Goal: Information Seeking & Learning: Find specific fact

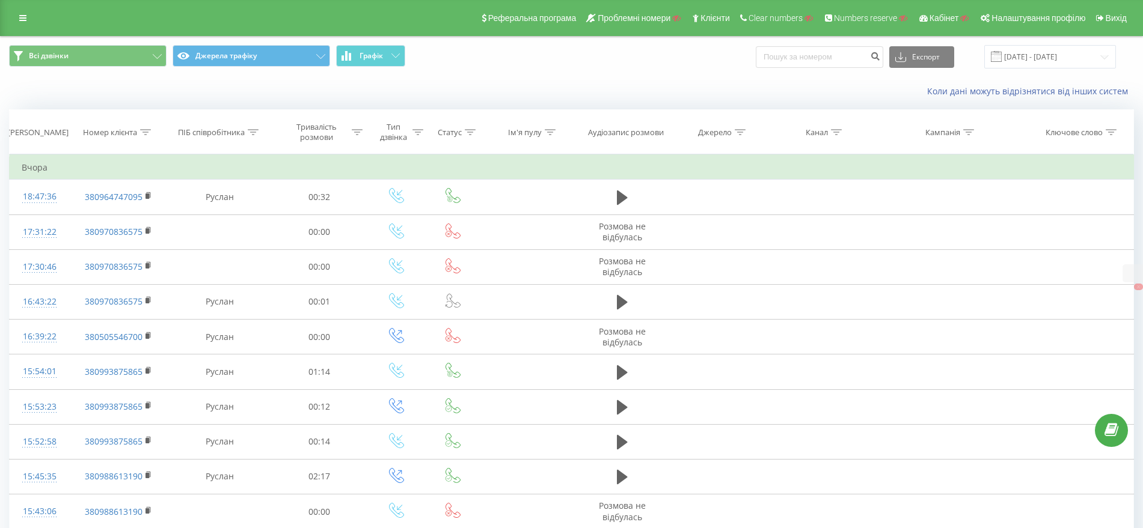
click at [23, 8] on div "Реферальна програма Проблемні номери Клієнти Clear numbers Numbers reserve Кабі…" at bounding box center [571, 18] width 1143 height 36
click at [23, 16] on icon at bounding box center [22, 18] width 7 height 8
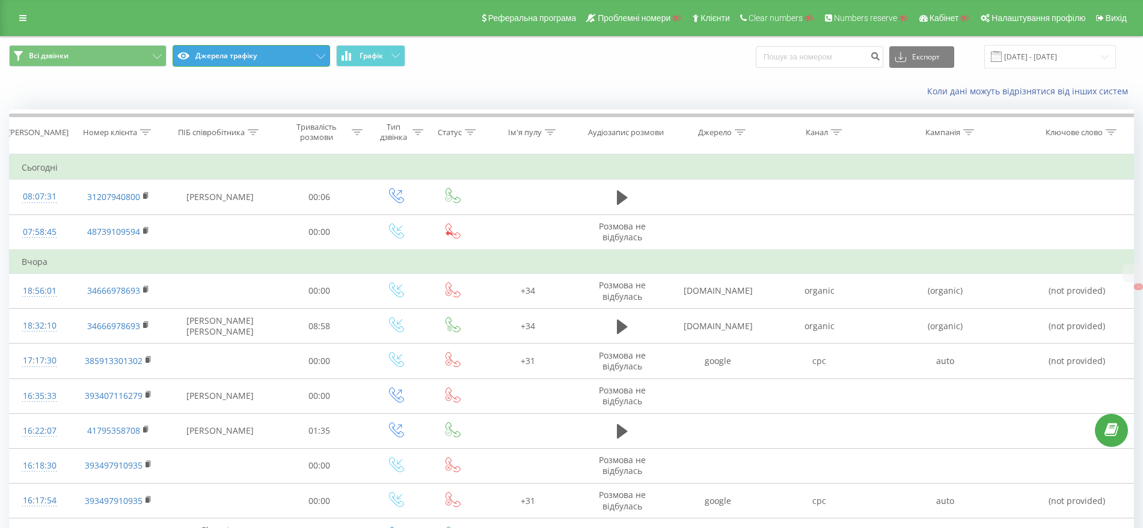
click at [219, 57] on button "Джерела трафіку" at bounding box center [252, 56] width 158 height 22
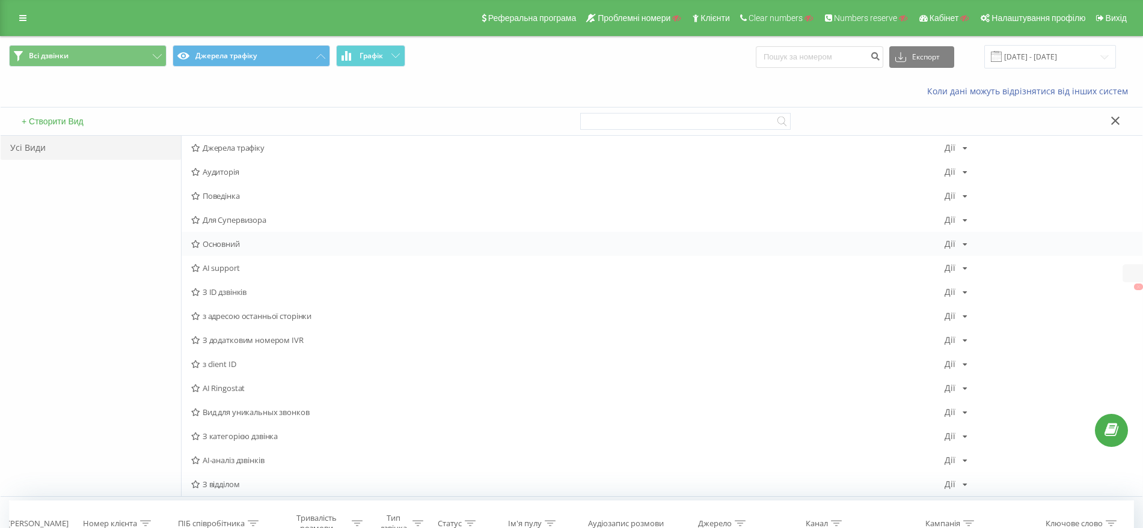
click at [231, 246] on span "Основний" at bounding box center [567, 244] width 753 height 8
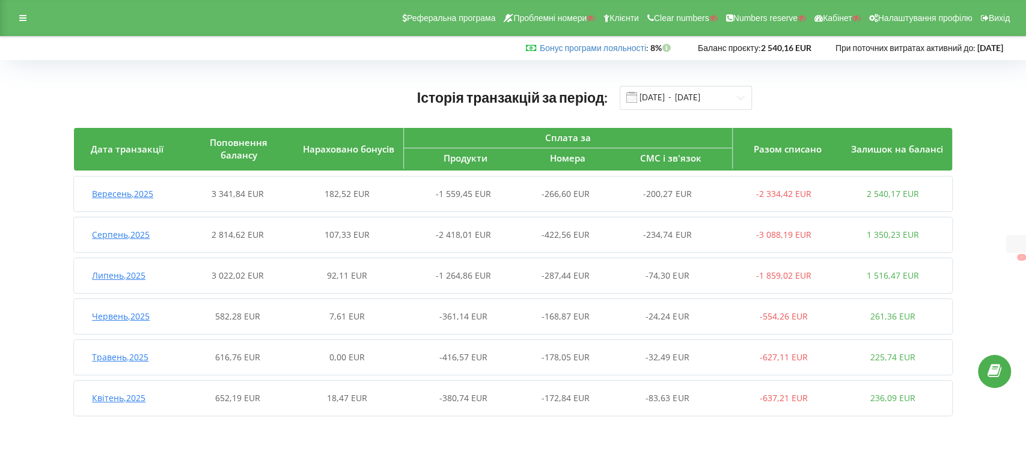
click at [96, 193] on span "Вересень , 2025" at bounding box center [122, 193] width 61 height 11
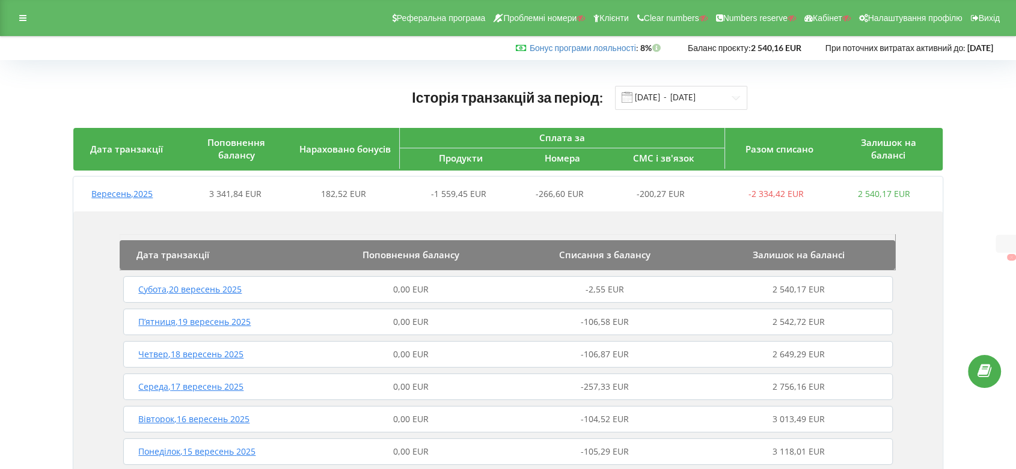
click at [187, 290] on span "Субота , 20 вересень 2025" at bounding box center [189, 289] width 103 height 11
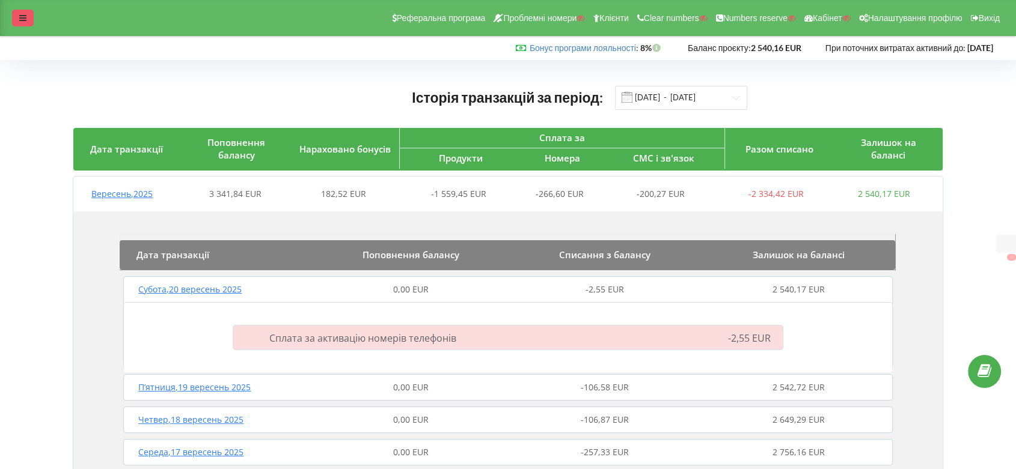
click at [26, 19] on icon at bounding box center [22, 18] width 7 height 8
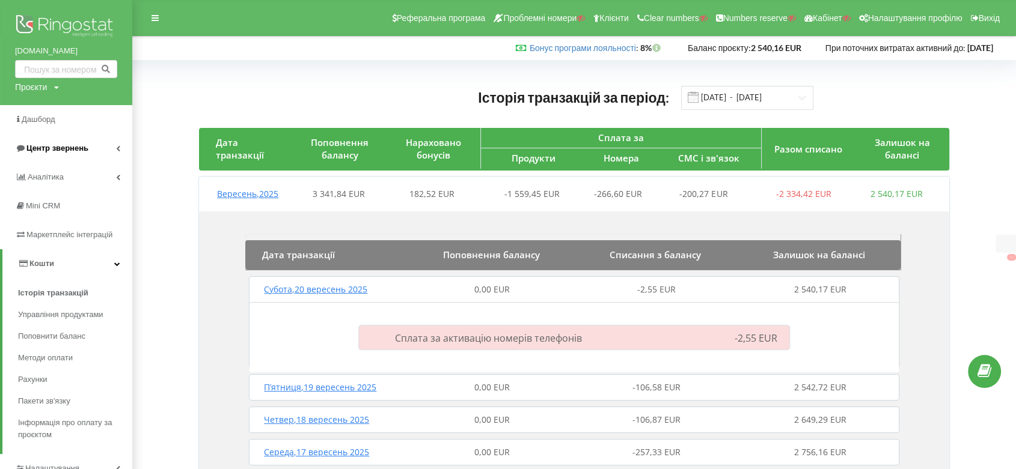
click at [62, 152] on span "Центр звернень" at bounding box center [57, 148] width 62 height 9
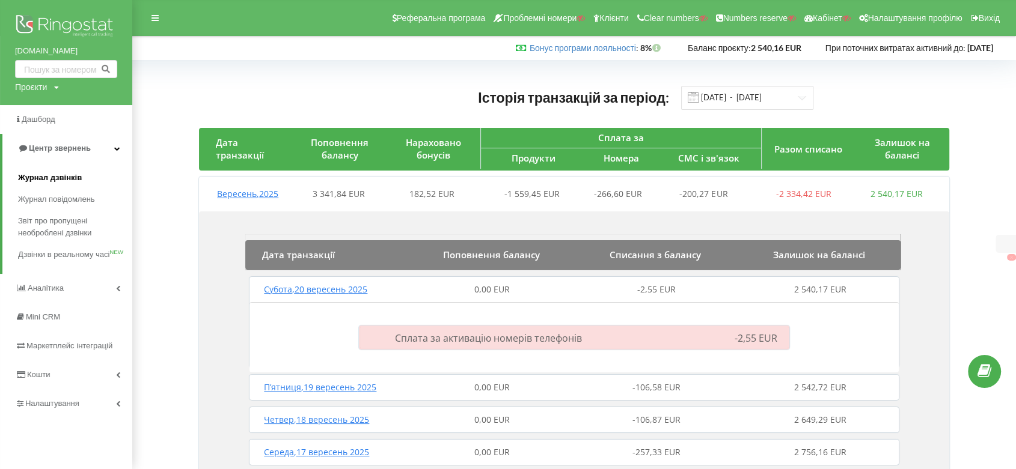
click at [49, 172] on span "Журнал дзвінків" at bounding box center [50, 178] width 64 height 12
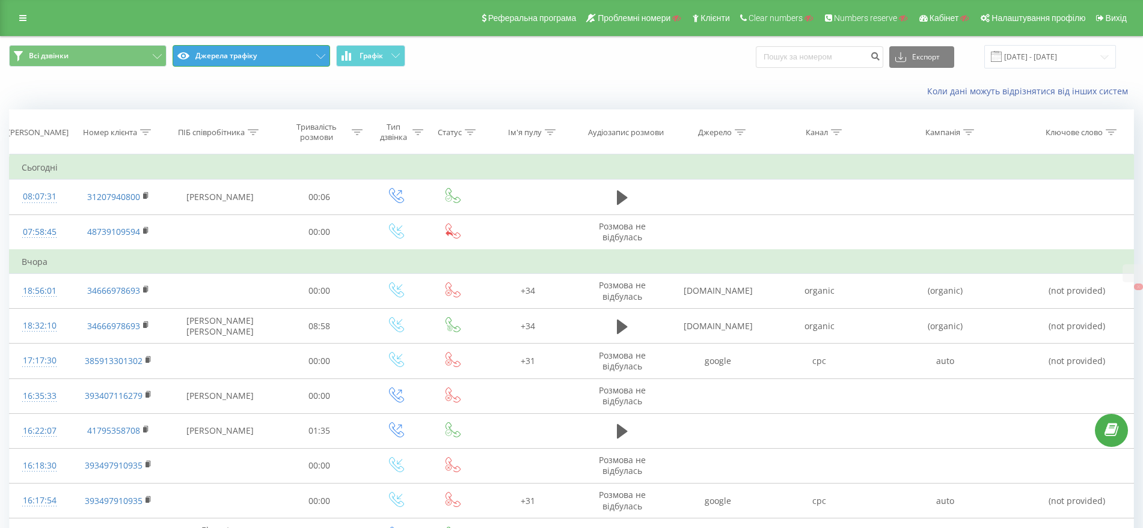
click at [252, 53] on button "Джерела трафіку" at bounding box center [252, 56] width 158 height 22
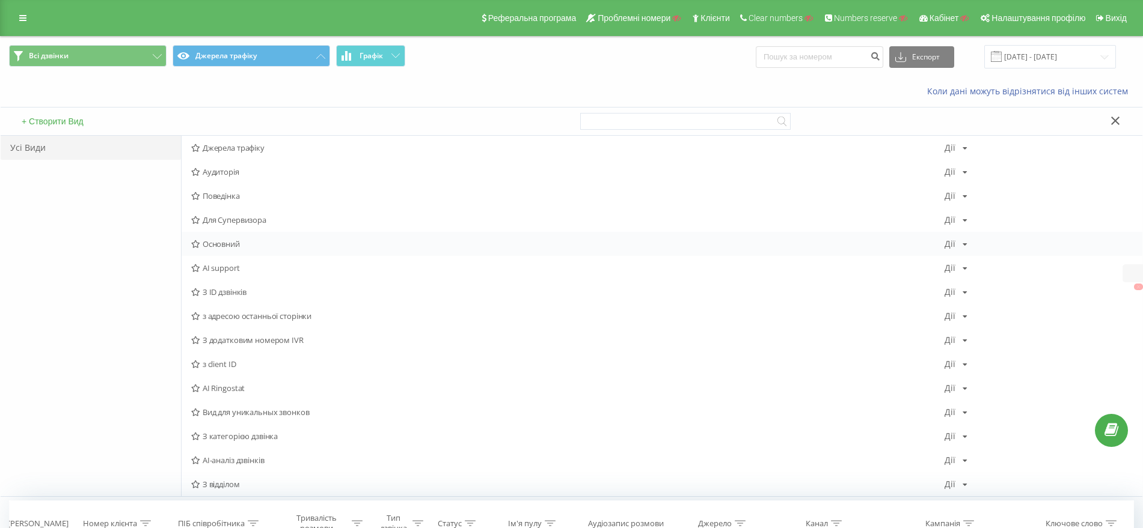
click at [229, 240] on span "Основний" at bounding box center [567, 244] width 753 height 8
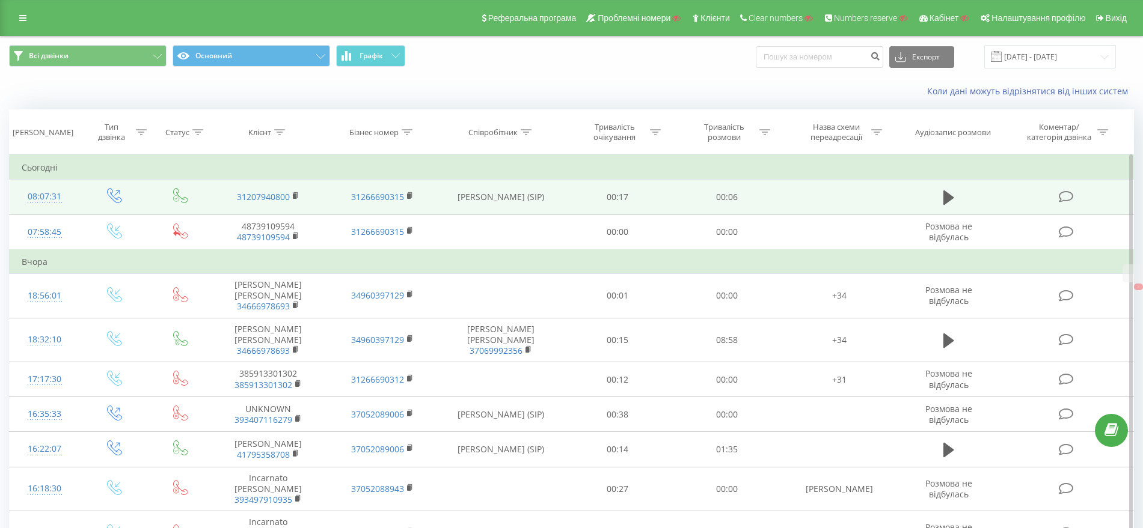
drag, startPoint x: 522, startPoint y: 191, endPoint x: 544, endPoint y: 193, distance: 21.7
click at [544, 193] on td "Aleksandras Lipatovas (SIP)" at bounding box center [500, 197] width 123 height 35
copy td "Aleksandras Lipatovas"
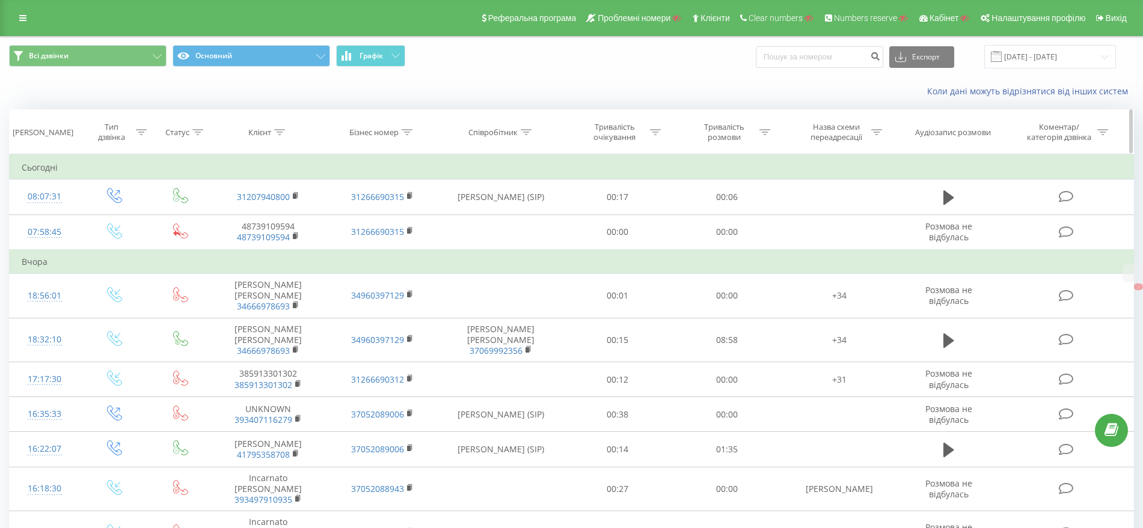
click at [878, 130] on icon at bounding box center [876, 132] width 11 height 6
click at [830, 210] on input "text" at bounding box center [839, 218] width 106 height 21
paste input "Aleksandras Lipatovas"
click at [855, 238] on span "OK" at bounding box center [865, 242] width 34 height 19
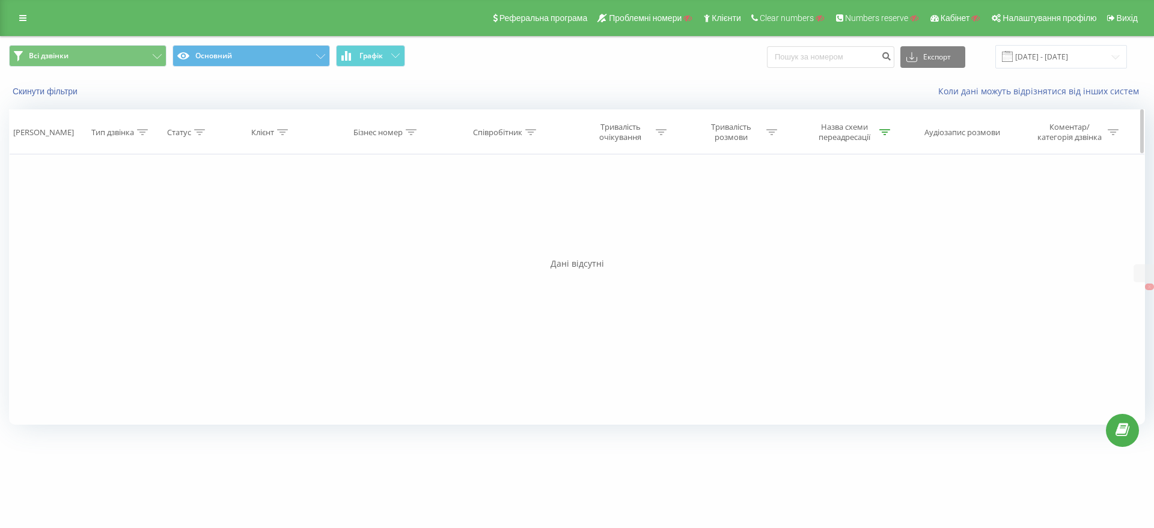
click at [885, 129] on icon at bounding box center [884, 132] width 11 height 6
drag, startPoint x: 837, startPoint y: 217, endPoint x: 686, endPoint y: 217, distance: 150.9
click at [693, 217] on div "Фільтрувати за умовою Дорівнює Введіть значення Скасувати OK Фільтрувати за умо…" at bounding box center [577, 289] width 1136 height 271
type input "Lipatovas"
click button "OK" at bounding box center [873, 242] width 51 height 15
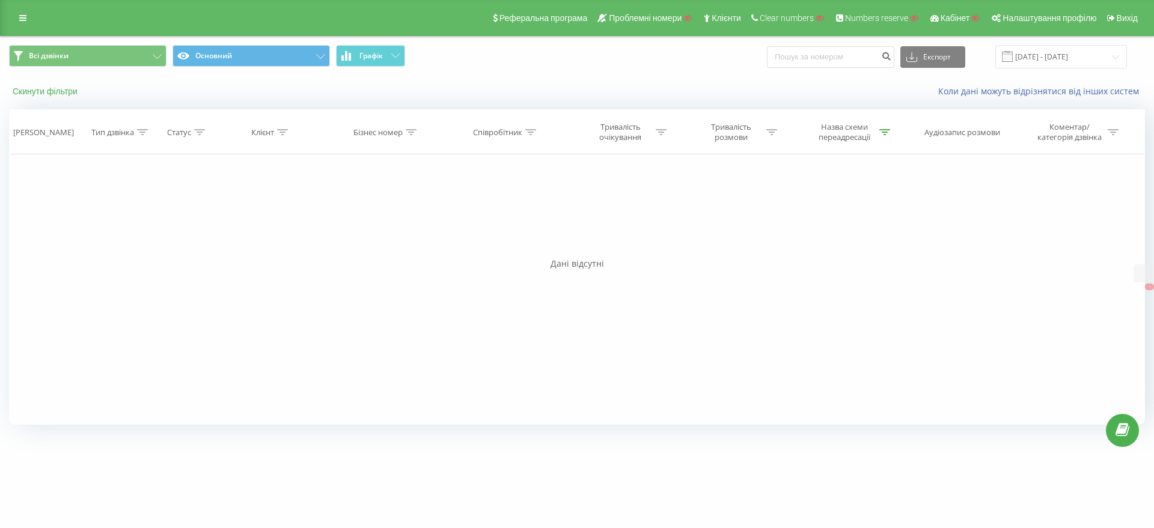
click at [76, 90] on button "Скинути фільтри" at bounding box center [46, 91] width 75 height 11
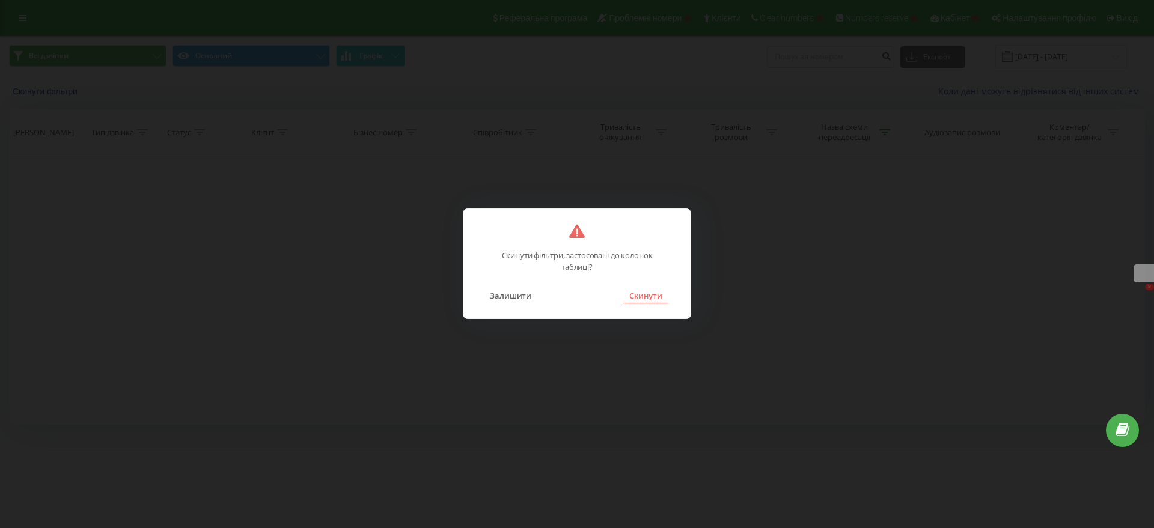
click at [652, 298] on button "Скинути" at bounding box center [645, 296] width 45 height 16
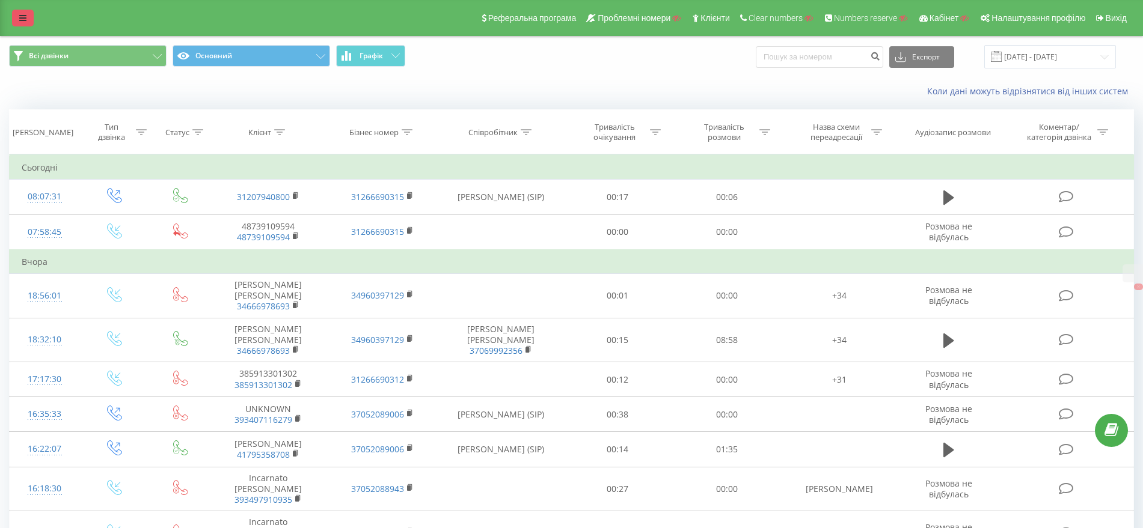
click at [21, 15] on icon at bounding box center [22, 18] width 7 height 8
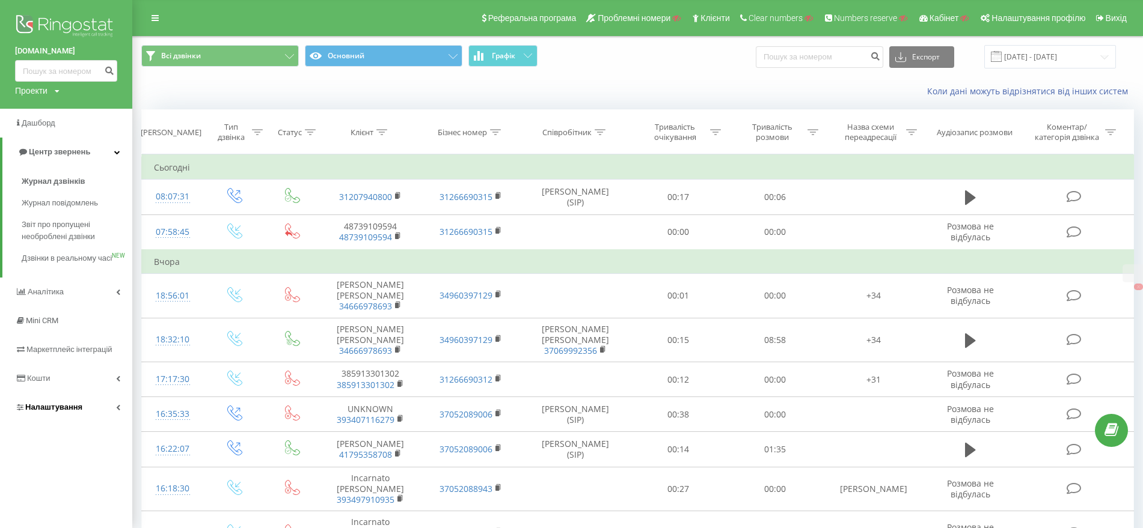
click at [63, 414] on span "Налаштування" at bounding box center [48, 408] width 67 height 12
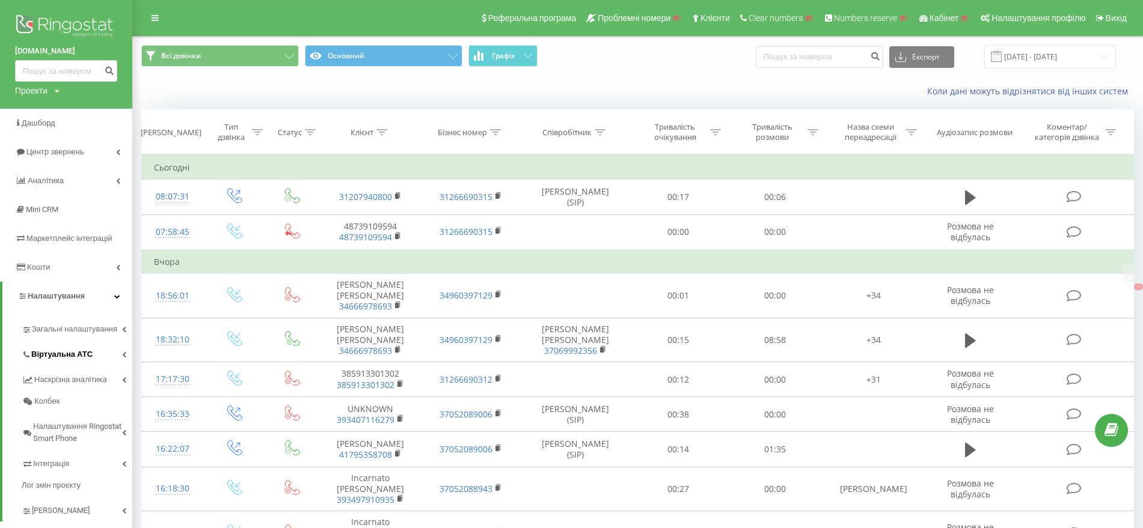
click at [63, 354] on span "Віртуальна АТС" at bounding box center [61, 355] width 61 height 12
click at [28, 87] on div "Проекти" at bounding box center [31, 91] width 32 height 12
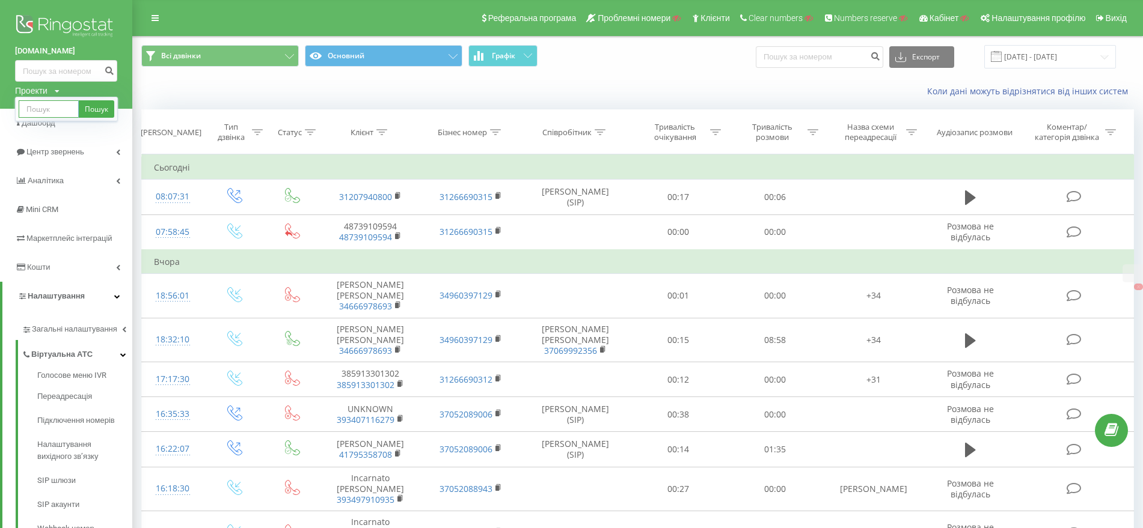
click at [34, 112] on input "text" at bounding box center [49, 108] width 60 height 17
paste input "dragonwinch.com.ua"
type input "dragonwinch.com.ua"
drag, startPoint x: 99, startPoint y: 106, endPoint x: 132, endPoint y: 94, distance: 34.4
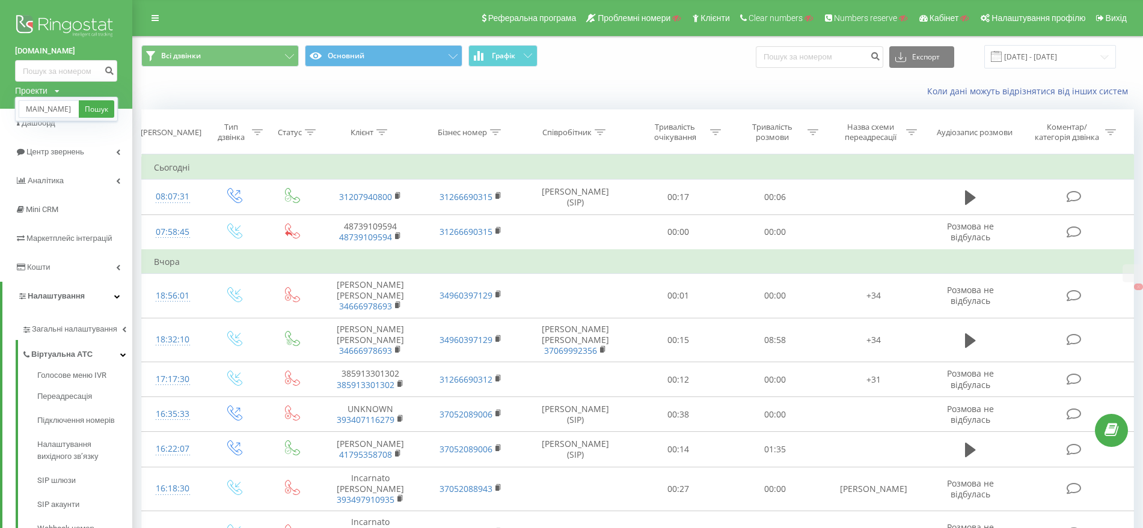
click at [100, 106] on link "Пошук" at bounding box center [96, 108] width 35 height 17
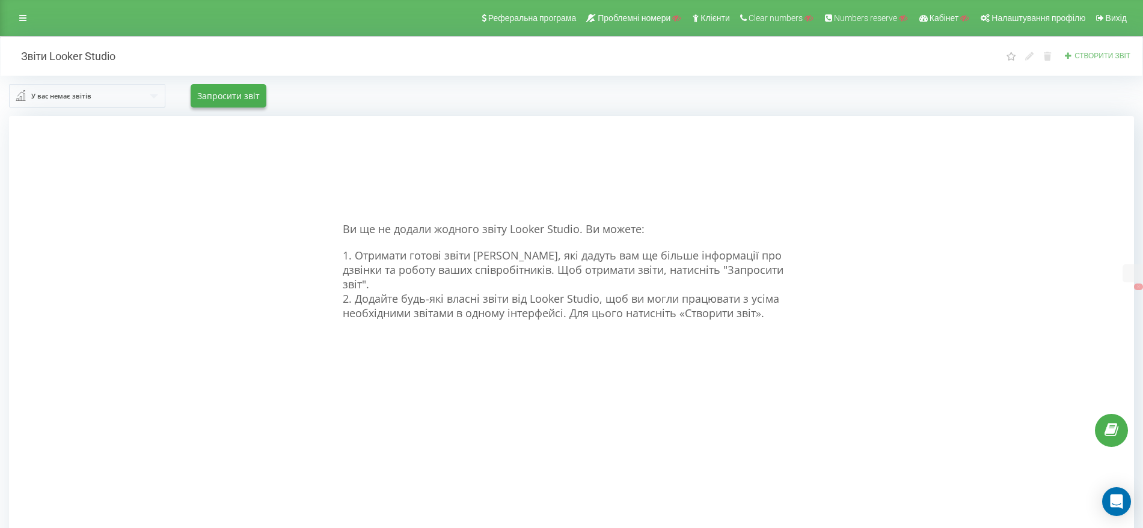
click at [1113, 58] on span "Створити звіт" at bounding box center [1102, 56] width 56 height 8
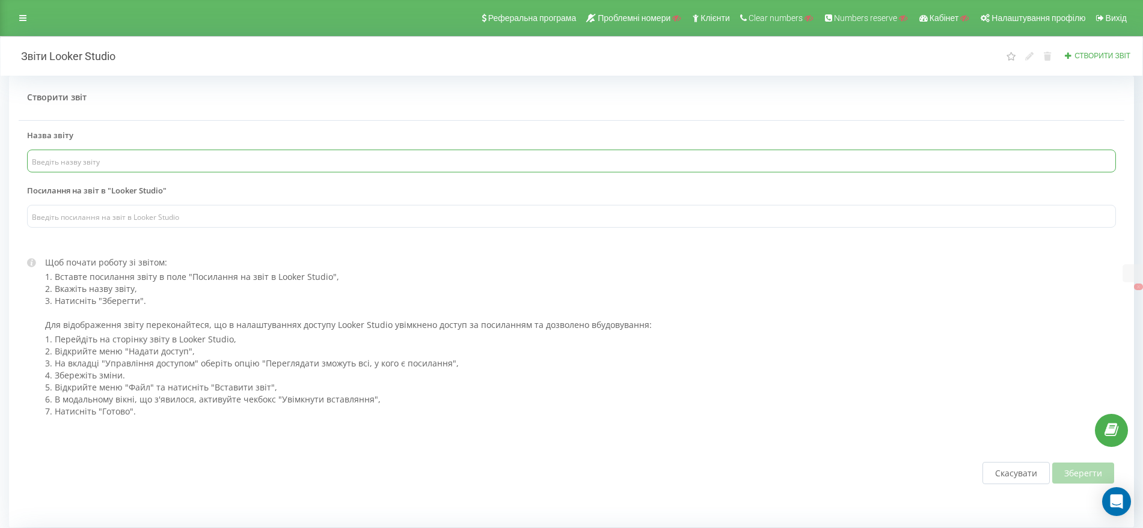
click at [202, 163] on input "text" at bounding box center [571, 161] width 1089 height 23
type input "Звіт по співробітникам"
drag, startPoint x: 143, startPoint y: 218, endPoint x: 157, endPoint y: 219, distance: 13.9
click at [143, 218] on input "text" at bounding box center [571, 216] width 1089 height 23
paste input "https://lookerstudio.google.com/u/0/reporting/b1504fe8-66a7-42ea-b8c2-be89ffc11…"
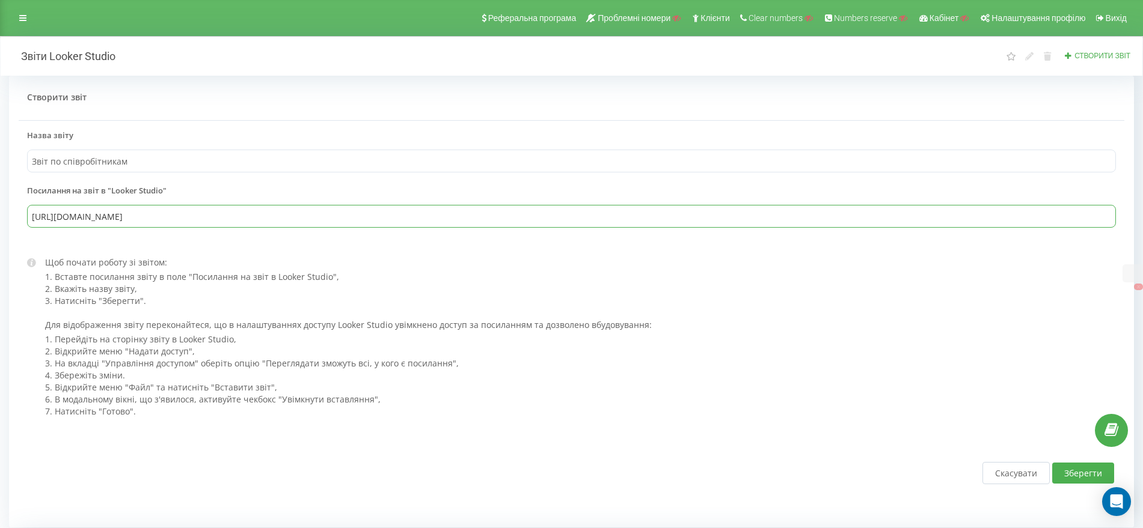
type input "https://lookerstudio.google.com/u/0/reporting/b1504fe8-66a7-42ea-b8c2-be89ffc11…"
click at [1074, 475] on button "Зберегти" at bounding box center [1083, 473] width 62 height 21
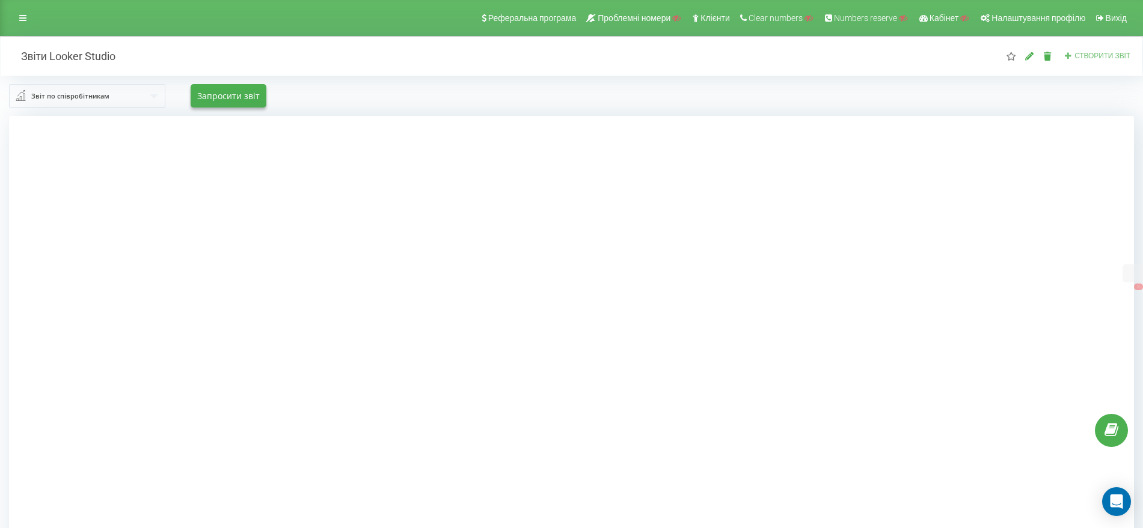
click at [1105, 52] on span "Створити звіт" at bounding box center [1102, 56] width 56 height 8
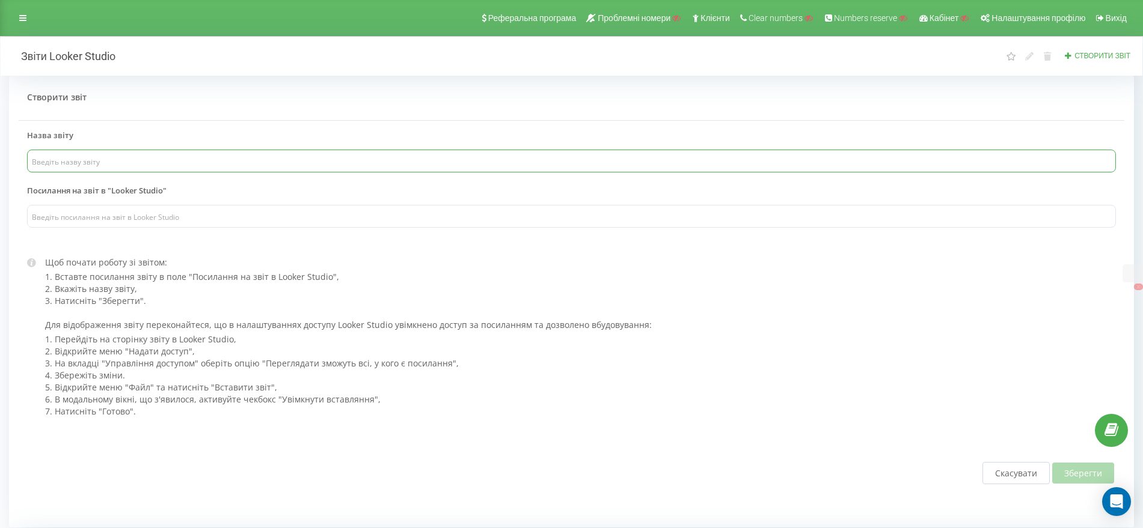
click at [97, 158] on input "text" at bounding box center [571, 161] width 1089 height 23
type input "Звіт по вихідним дзвінкам"
click at [155, 213] on input "text" at bounding box center [571, 216] width 1089 height 23
paste input "https://lookerstudio.google.com/u/0/reporting/b1504fe8-66a7-42ea-b8c2-be89ffc11…"
type input "https://lookerstudio.google.com/u/0/reporting/b1504fe8-66a7-42ea-b8c2-be89ffc11…"
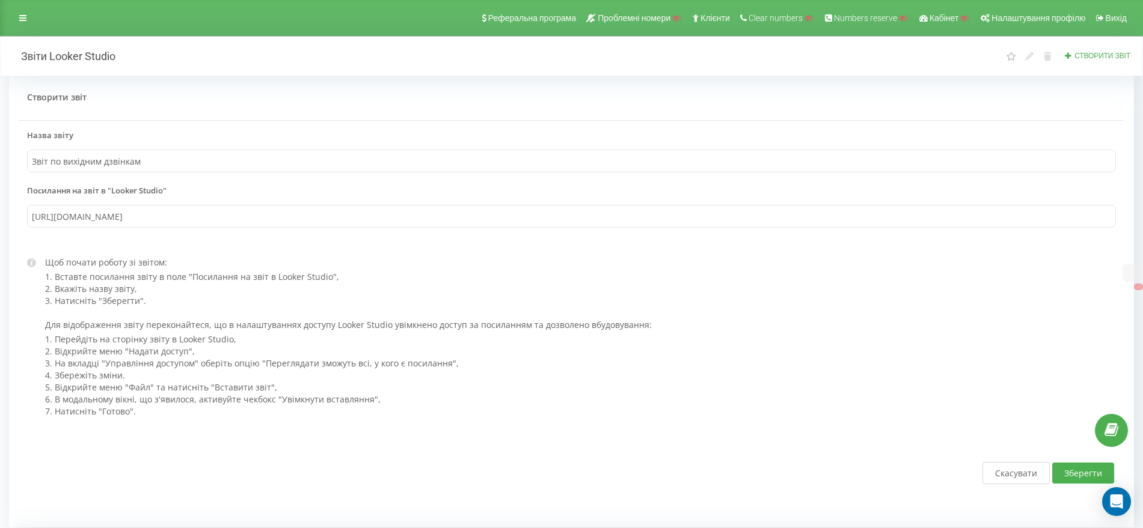
click at [1080, 468] on button "Зберегти" at bounding box center [1083, 473] width 62 height 21
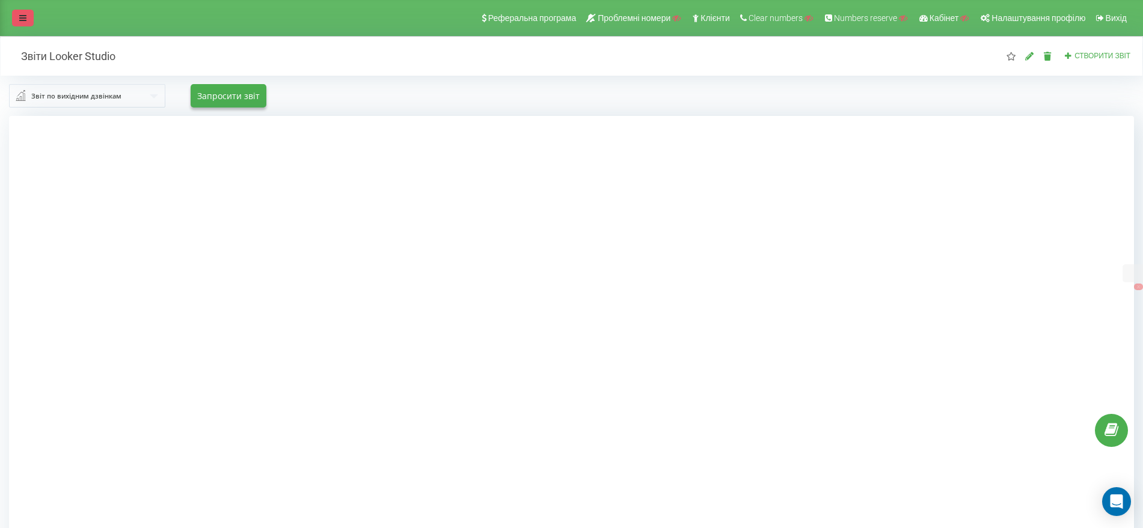
click at [21, 17] on icon at bounding box center [22, 18] width 7 height 8
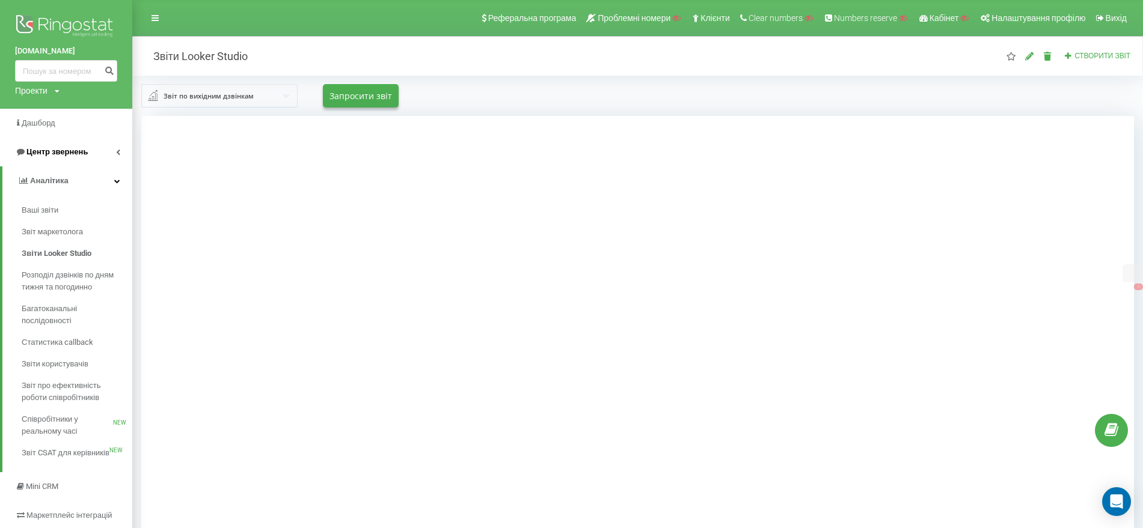
click at [13, 150] on link "Центр звернень" at bounding box center [66, 152] width 132 height 29
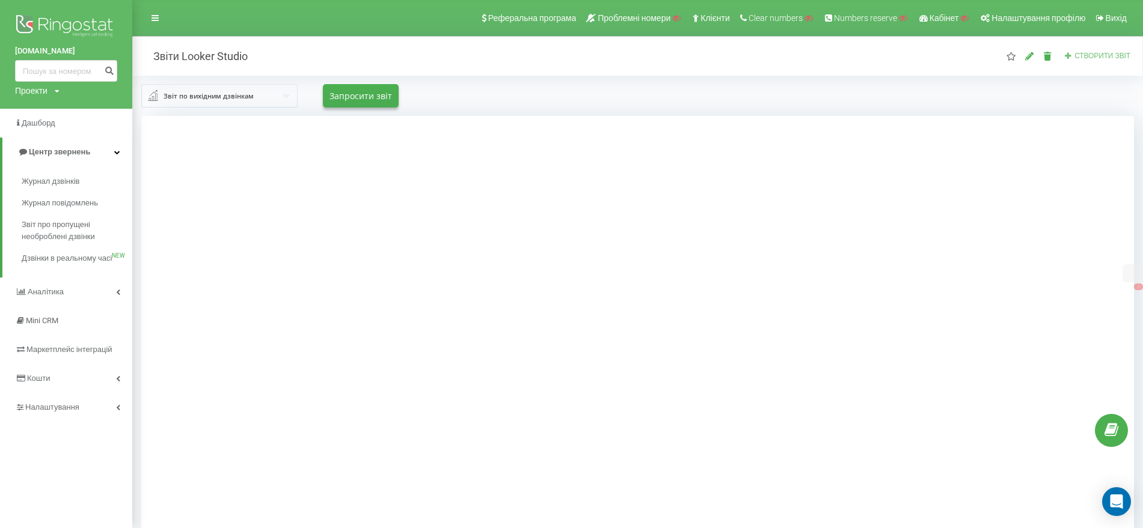
click at [1119, 52] on span "Створити звіт" at bounding box center [1102, 56] width 56 height 8
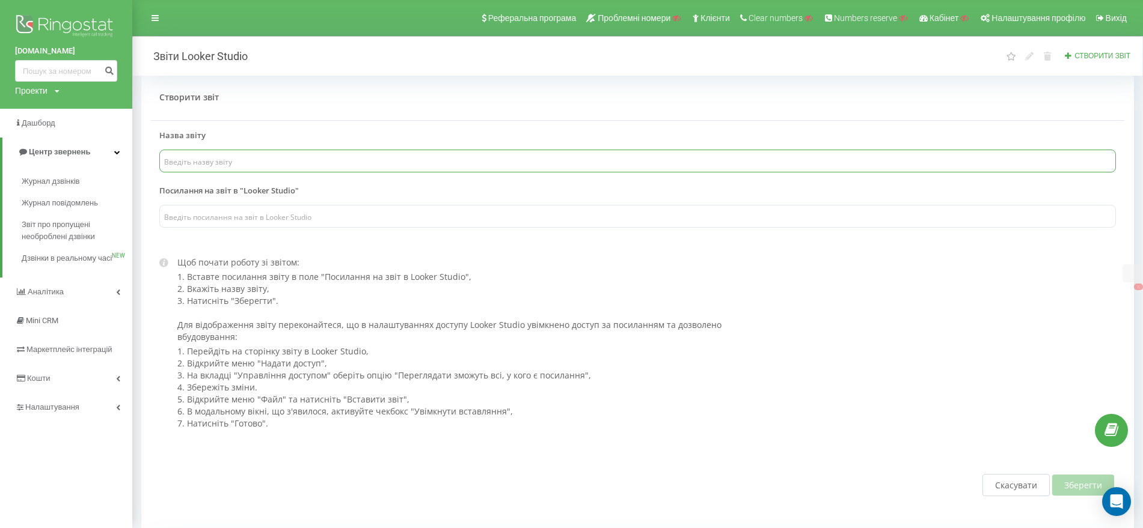
click at [196, 159] on input "text" at bounding box center [637, 161] width 956 height 23
type input "Звіт по вхідним дзвінкам"
click at [222, 193] on label "Посилання на звіт в "Looker Studio"" at bounding box center [228, 194] width 139 height 18
click at [233, 206] on input "text" at bounding box center [637, 216] width 956 height 23
paste input "https://lookerstudio.google.com/u/0/reporting/b1504fe8-66a7-42ea-b8c2-be89ffc11…"
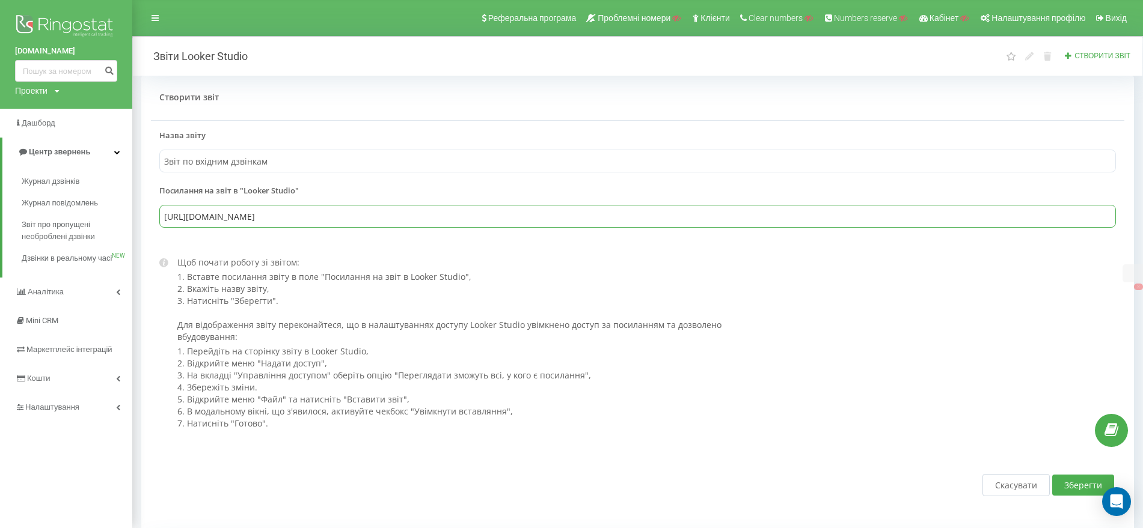
type input "https://lookerstudio.google.com/u/0/reporting/b1504fe8-66a7-42ea-b8c2-be89ffc11…"
click at [1059, 483] on button "Зберегти" at bounding box center [1083, 485] width 62 height 21
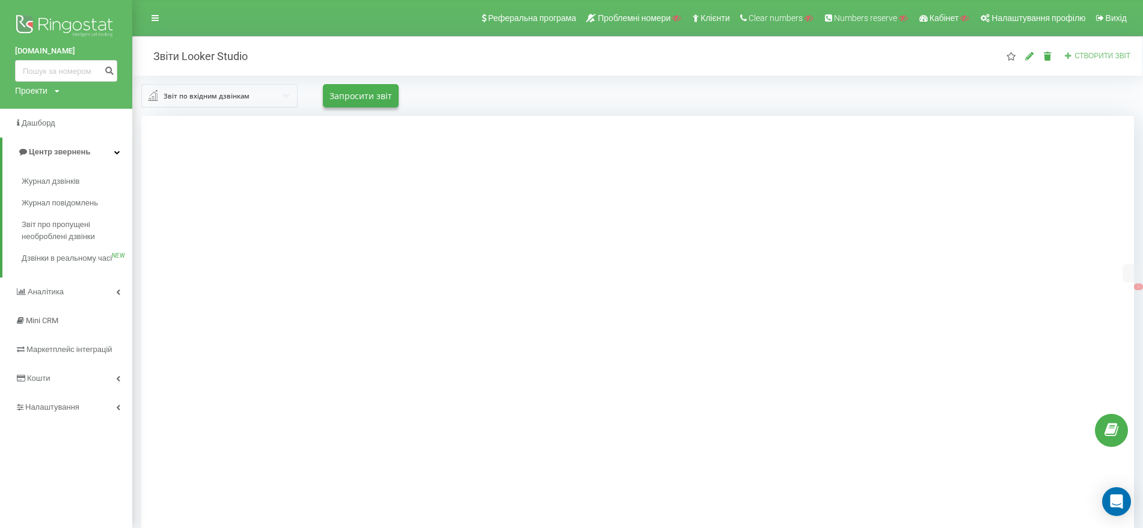
click at [1115, 53] on span "Створити звіт" at bounding box center [1102, 56] width 56 height 8
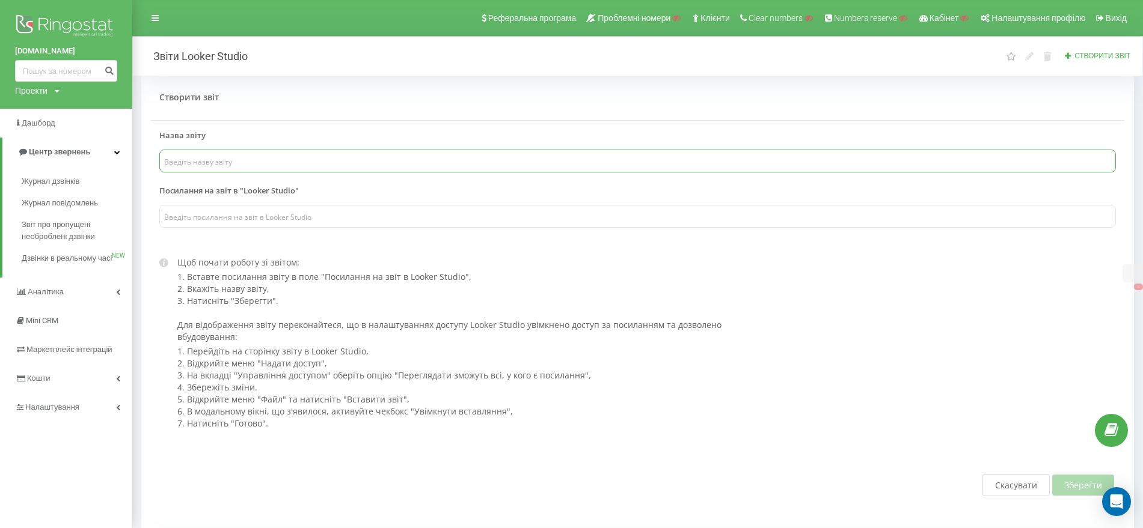
click at [355, 161] on input "text" at bounding box center [637, 161] width 956 height 23
type input "Звіт по пропущеним дзвінкам"
click at [343, 214] on input "text" at bounding box center [637, 216] width 956 height 23
paste input "https://lookerstudio.google.com/u/0/reporting/b1504fe8-66a7-42ea-b8c2-be89ffc11…"
type input "https://lookerstudio.google.com/u/0/reporting/b1504fe8-66a7-42ea-b8c2-be89ffc11…"
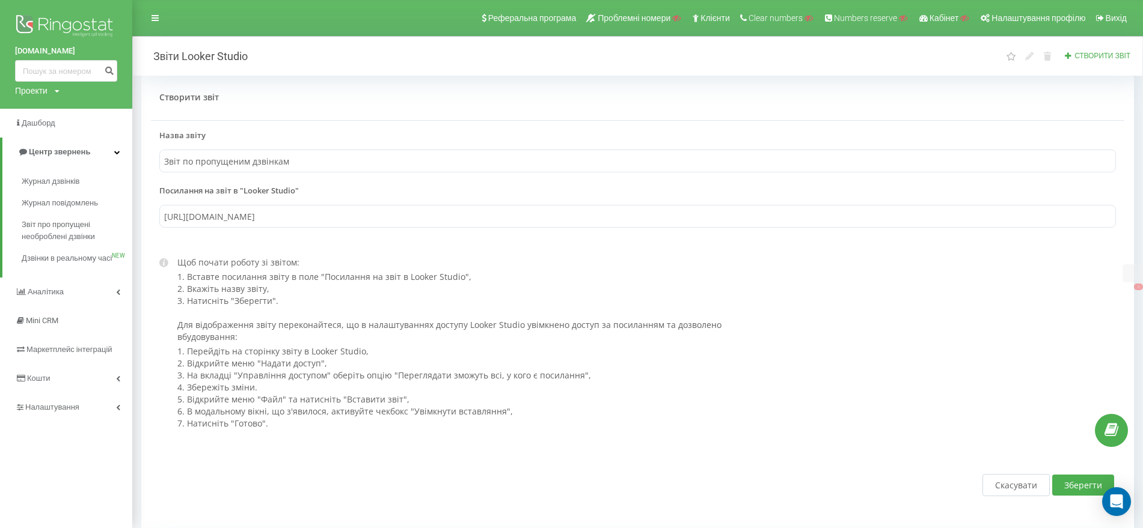
click at [1077, 485] on button "Зберегти" at bounding box center [1083, 485] width 62 height 21
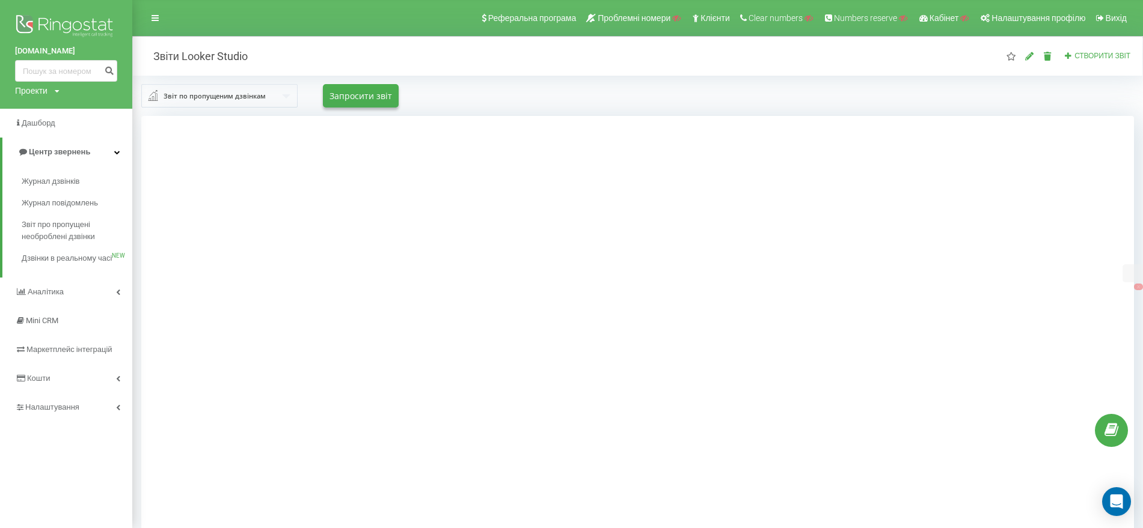
click at [186, 100] on div "Звіт по пропущеним дзвінкам" at bounding box center [215, 96] width 102 height 13
click at [234, 124] on span "Звіт по співробітникам" at bounding box center [202, 120] width 81 height 10
click at [251, 91] on input "text" at bounding box center [219, 96] width 155 height 22
click at [108, 307] on link "Аналiтика" at bounding box center [66, 292] width 132 height 29
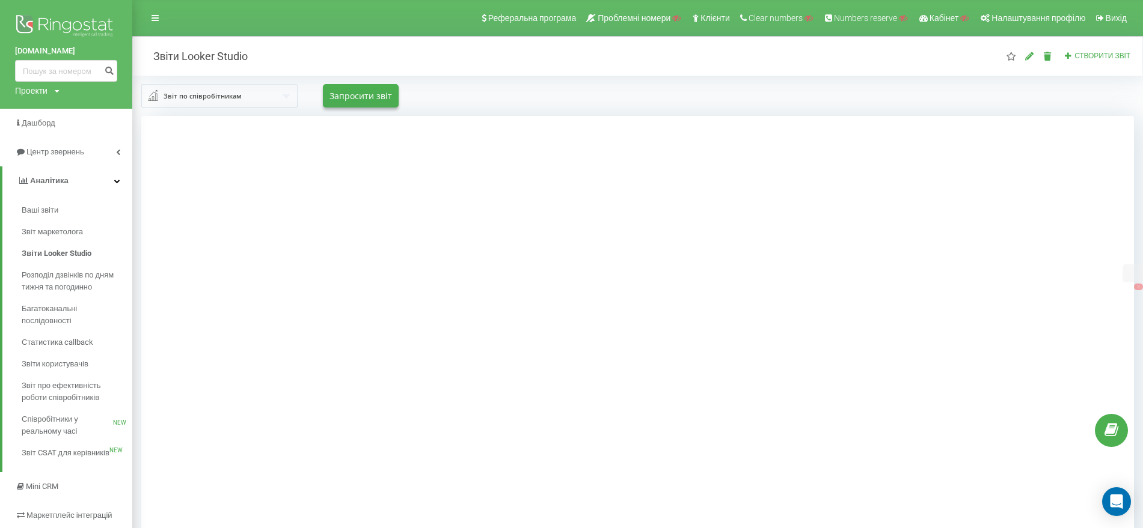
click at [212, 111] on div "Звіт по співробітникам Звіт по співробітникам Звіт по вихідним дзвінкам Звіт по…" at bounding box center [637, 96] width 1009 height 40
click at [216, 100] on div "Звіт по співробітникам" at bounding box center [203, 96] width 78 height 13
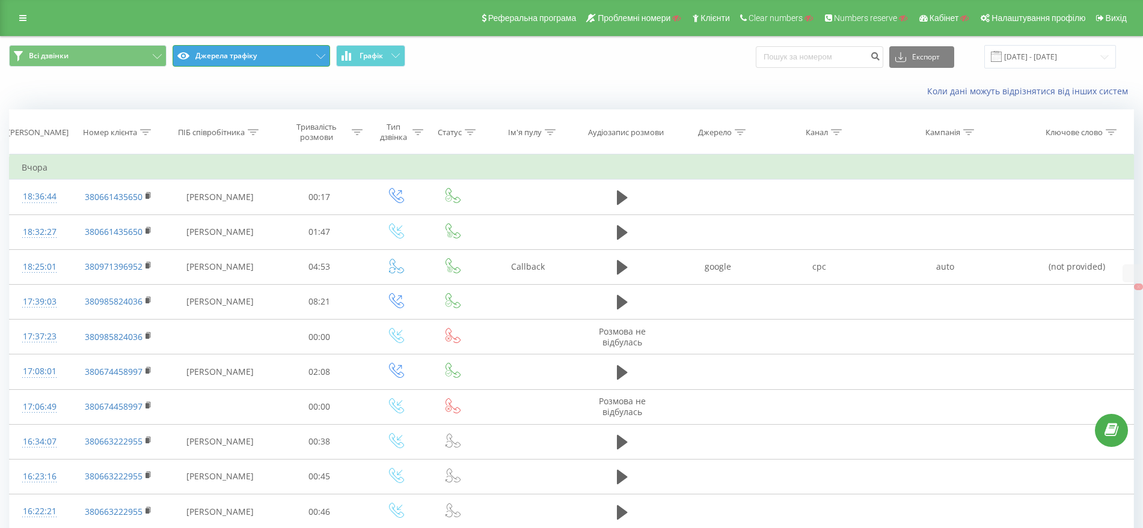
click at [217, 61] on button "Джерела трафіку" at bounding box center [252, 56] width 158 height 22
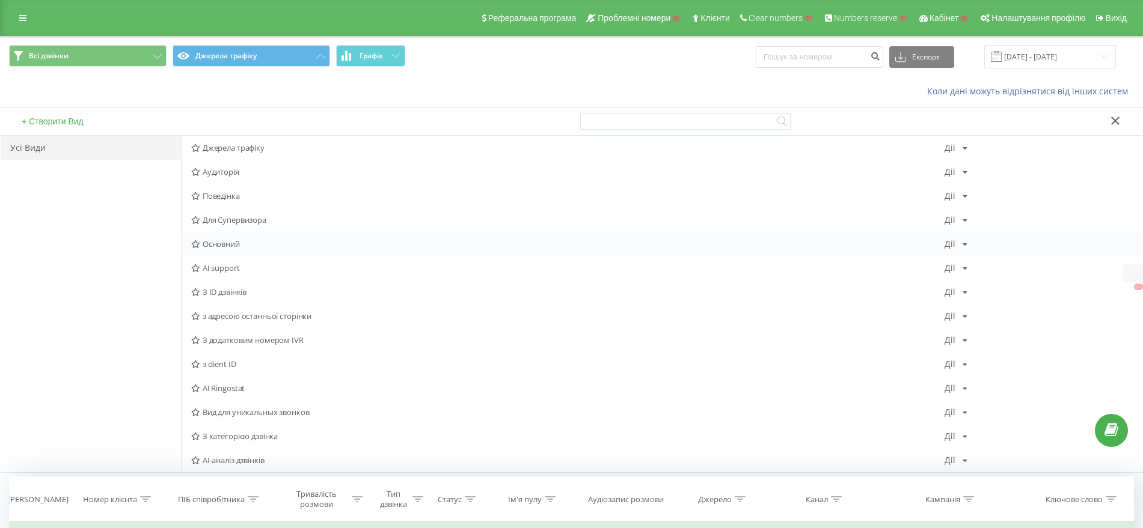
click at [228, 243] on span "Основний" at bounding box center [567, 244] width 753 height 8
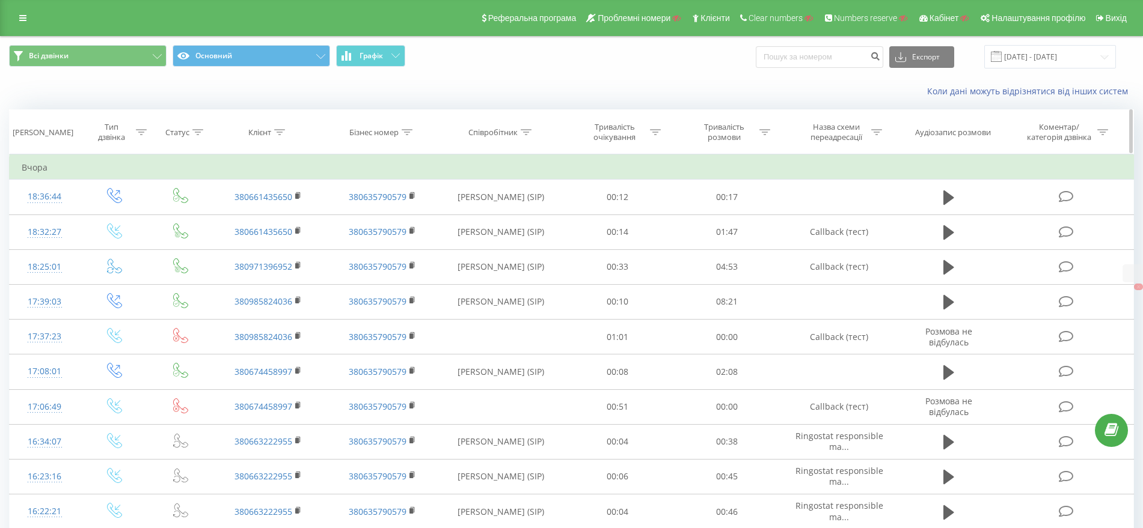
click at [282, 127] on div at bounding box center [279, 132] width 11 height 10
click at [250, 215] on input "text" at bounding box center [269, 218] width 106 height 21
paste input "380674458997"
type input "380674458997"
click at [290, 240] on span "OK" at bounding box center [294, 242] width 34 height 19
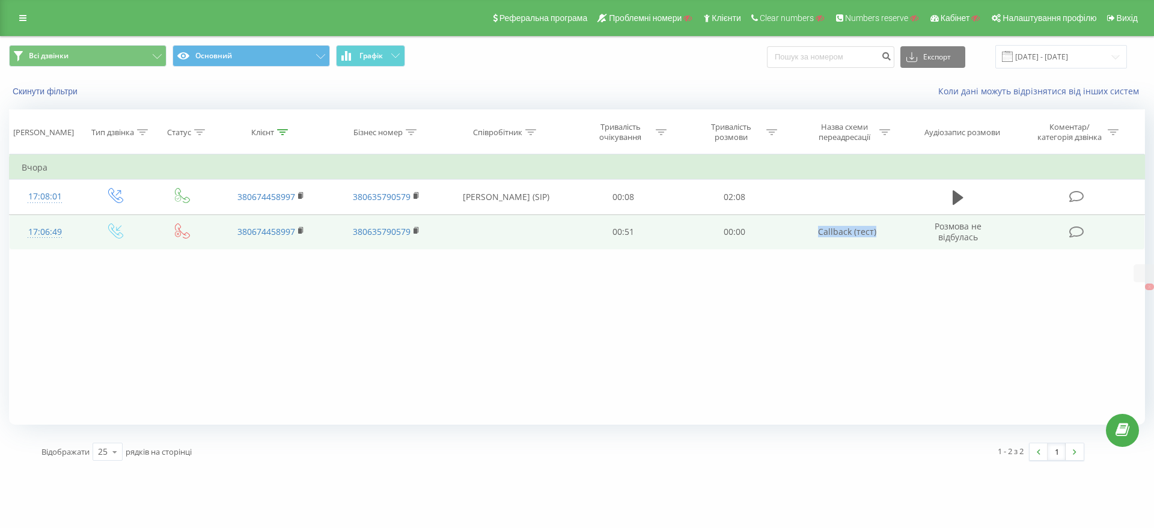
drag, startPoint x: 815, startPoint y: 234, endPoint x: 890, endPoint y: 236, distance: 75.8
click at [890, 236] on td "Callback (тест)" at bounding box center [847, 232] width 115 height 35
copy td "Callback (тест)"
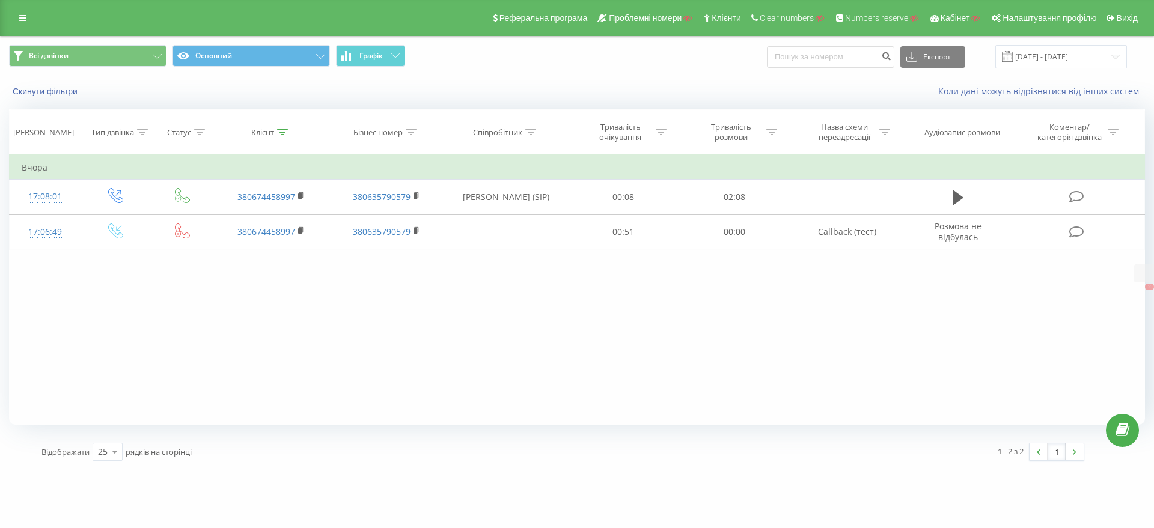
click at [524, 346] on div "Фільтрувати за умовою Дорівнює Введіть значення Скасувати OK Фільтрувати за умо…" at bounding box center [577, 289] width 1136 height 271
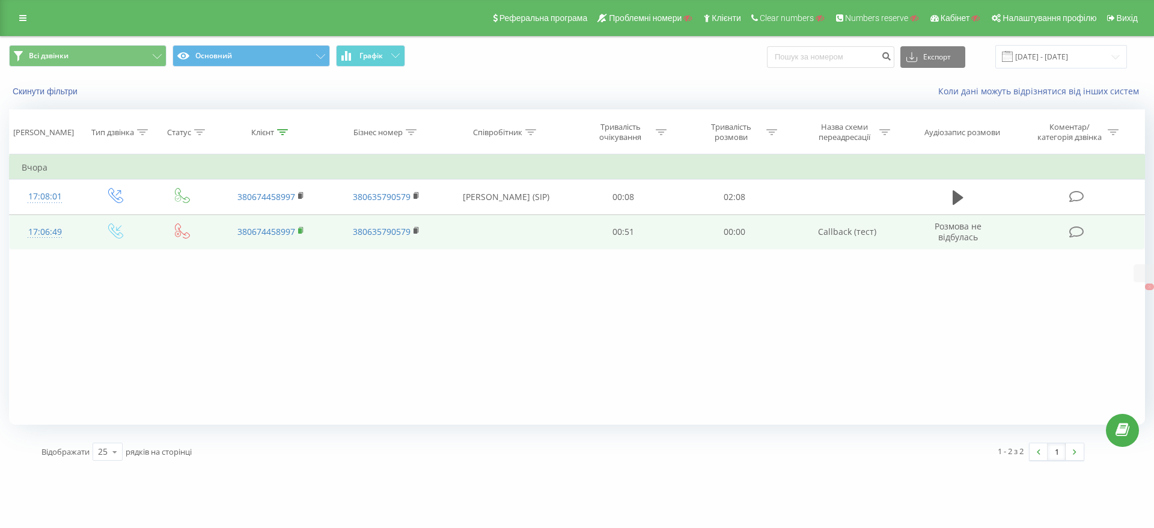
click at [301, 227] on icon at bounding box center [301, 231] width 7 height 8
click at [301, 232] on rect at bounding box center [300, 230] width 4 height 5
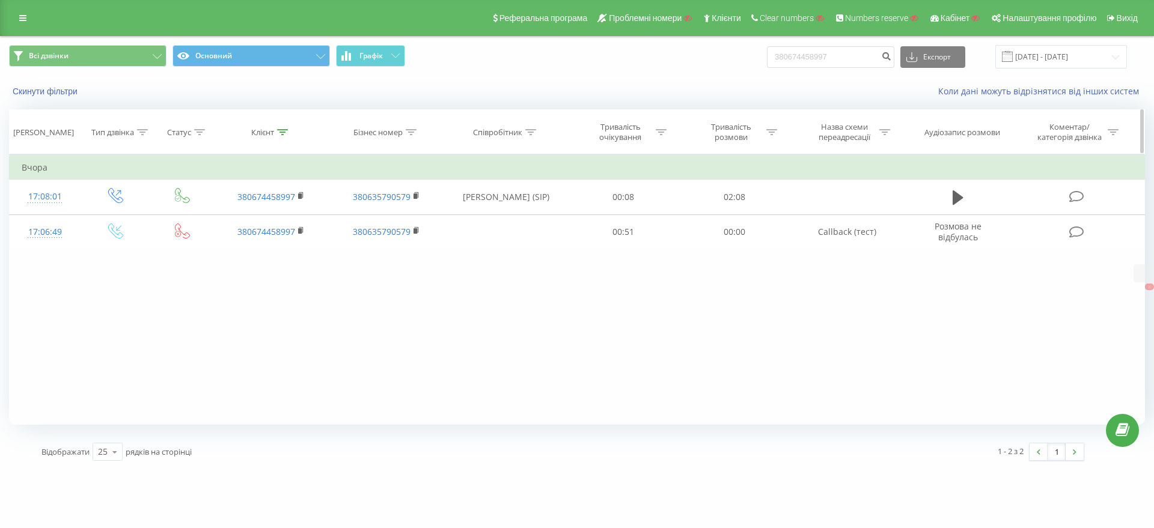
click at [284, 131] on icon at bounding box center [282, 132] width 11 height 6
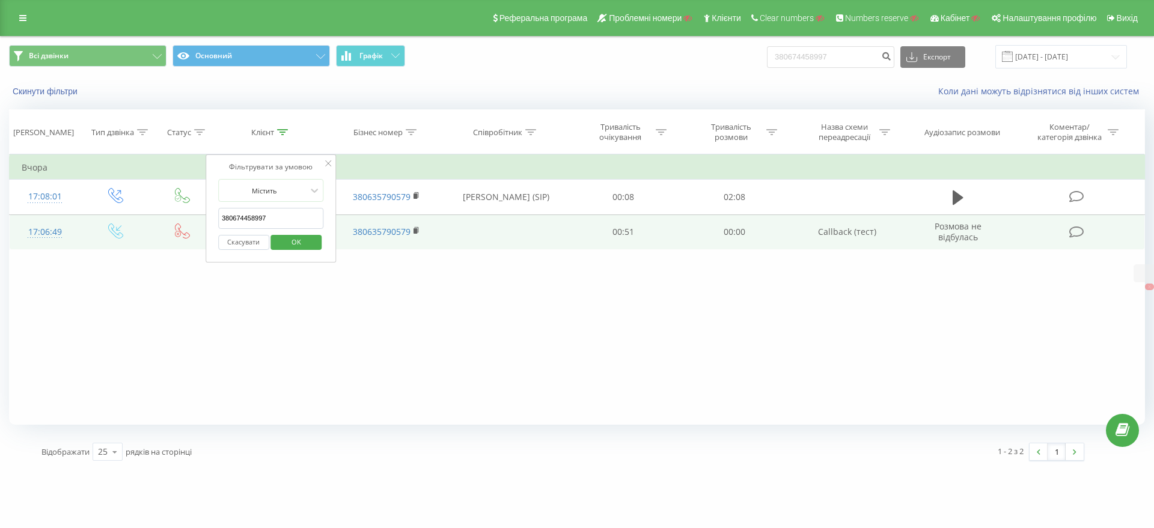
drag, startPoint x: 291, startPoint y: 211, endPoint x: 123, endPoint y: 218, distance: 167.9
click at [81, 215] on table "Фільтрувати за умовою Дорівнює Введіть значення Скасувати OK Фільтрувати за умо…" at bounding box center [577, 202] width 1136 height 96
paste input "985824036"
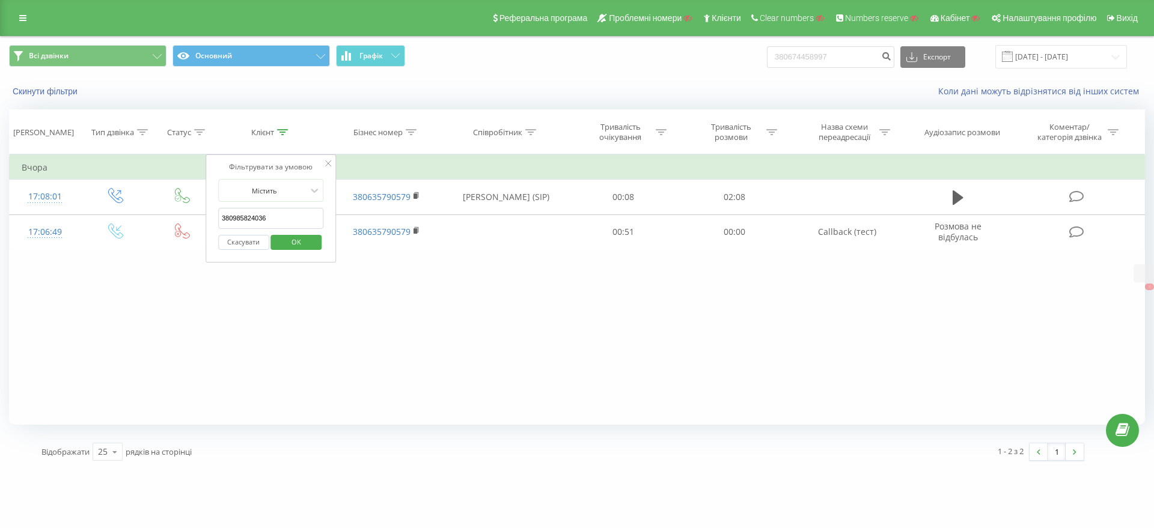
type input "380985824036"
click at [279, 235] on button "OK" at bounding box center [296, 242] width 51 height 15
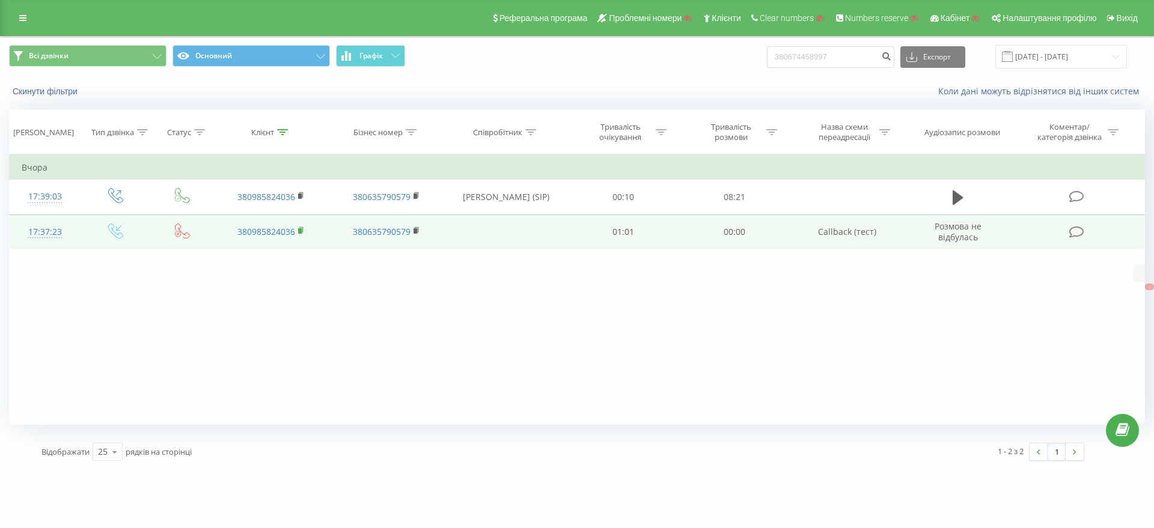
click at [299, 230] on rect at bounding box center [300, 230] width 4 height 5
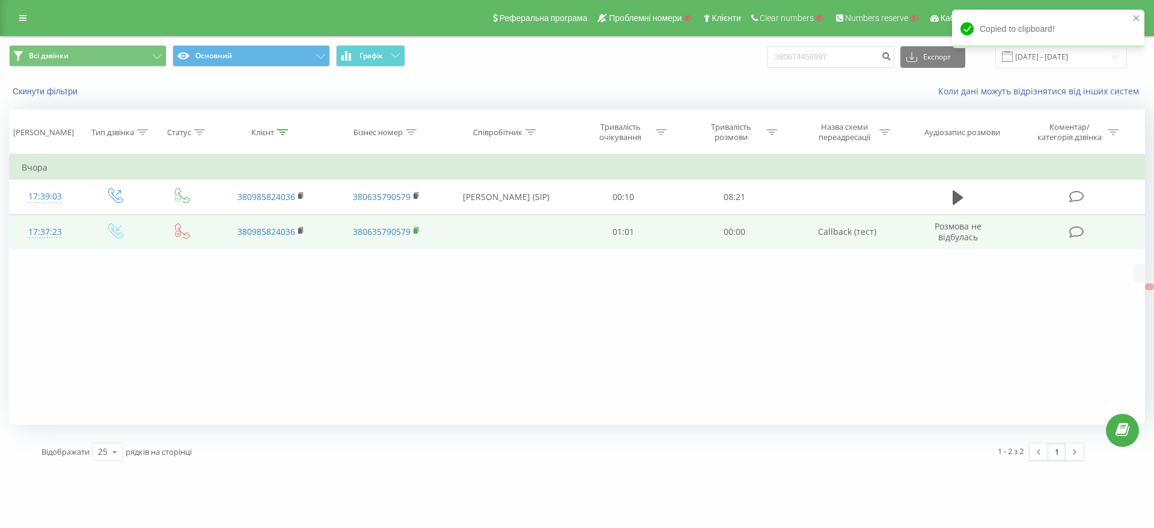
click at [419, 228] on icon at bounding box center [417, 231] width 7 height 8
